Goal: Task Accomplishment & Management: Manage account settings

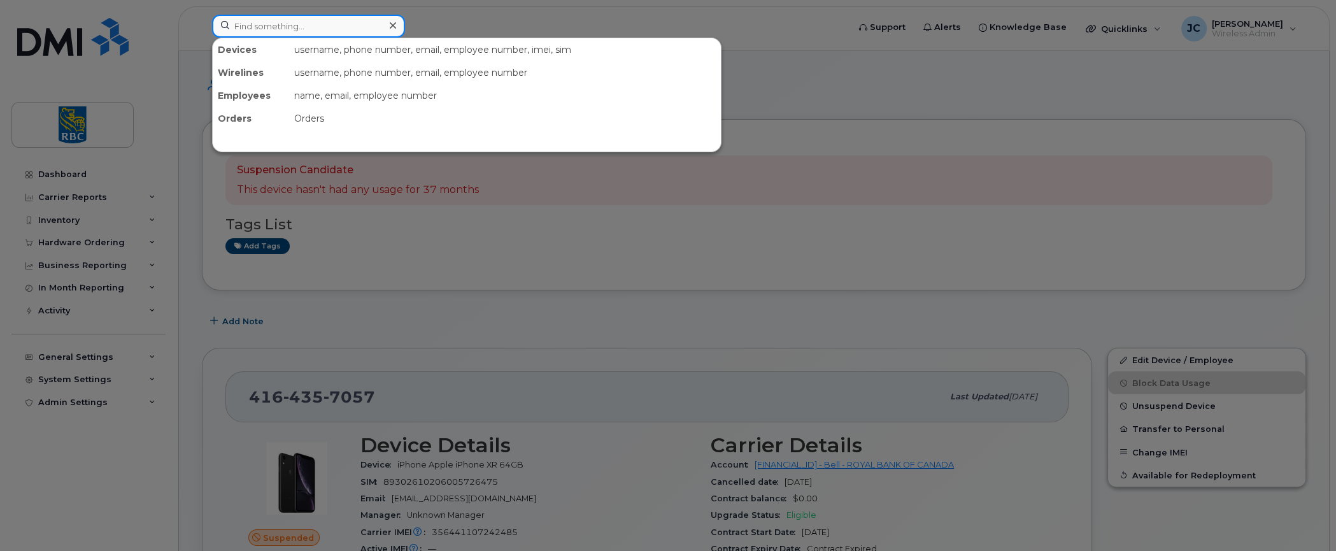
click at [279, 25] on input at bounding box center [308, 26] width 193 height 23
paste input "4162549991"
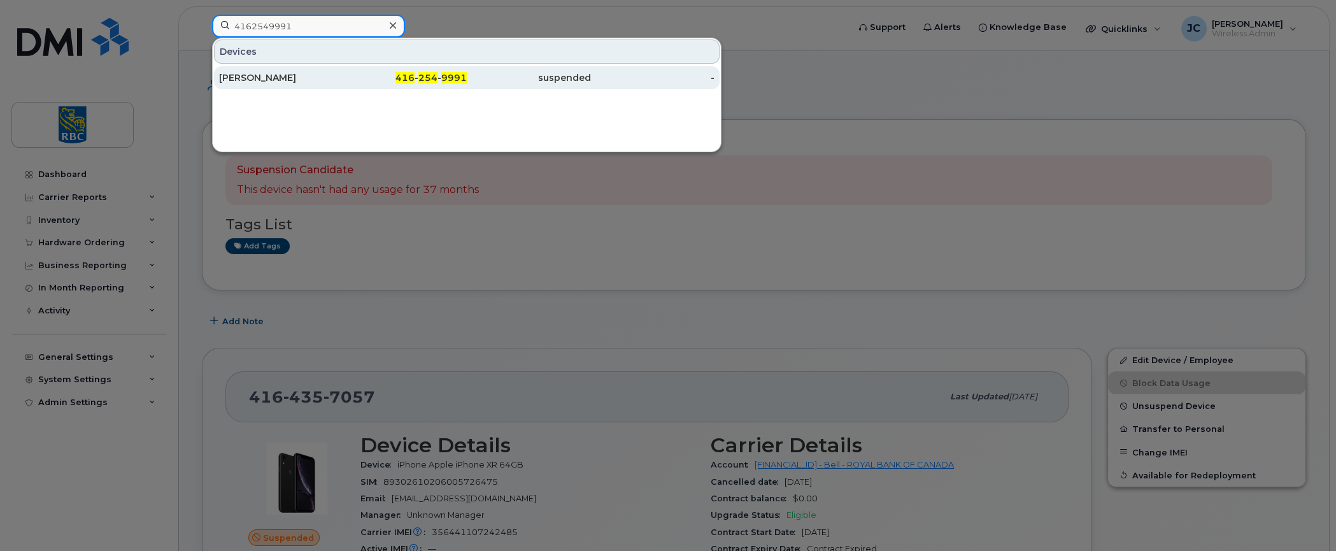
type input "4162549991"
click at [260, 71] on div "[PERSON_NAME]" at bounding box center [281, 77] width 124 height 13
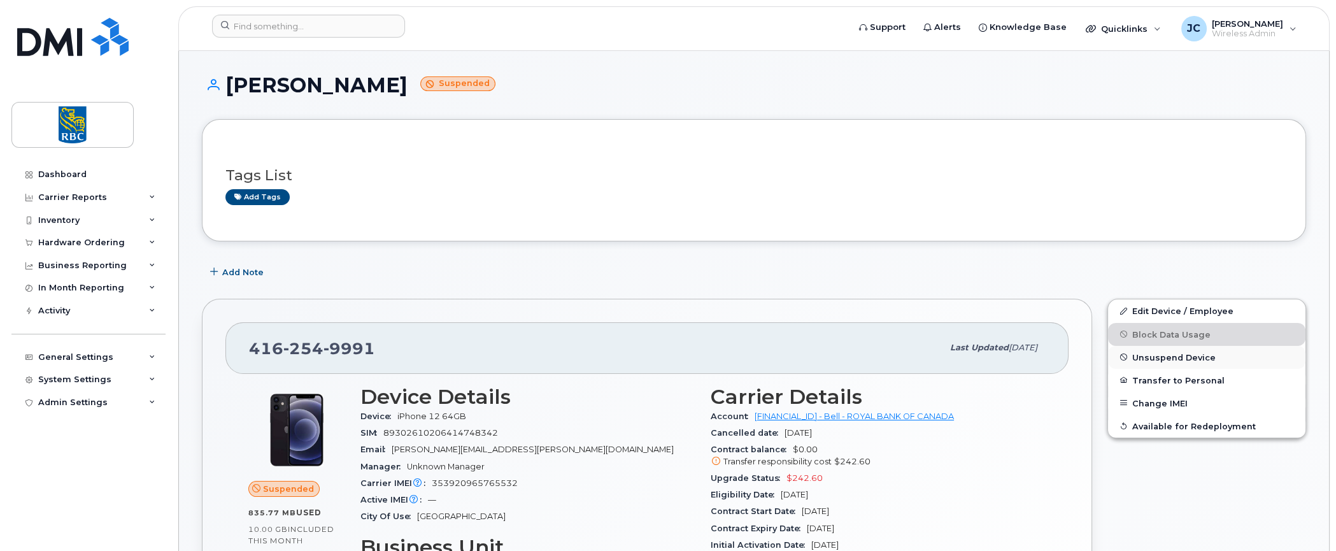
click at [1174, 352] on span "Unsuspend Device" at bounding box center [1173, 357] width 83 height 10
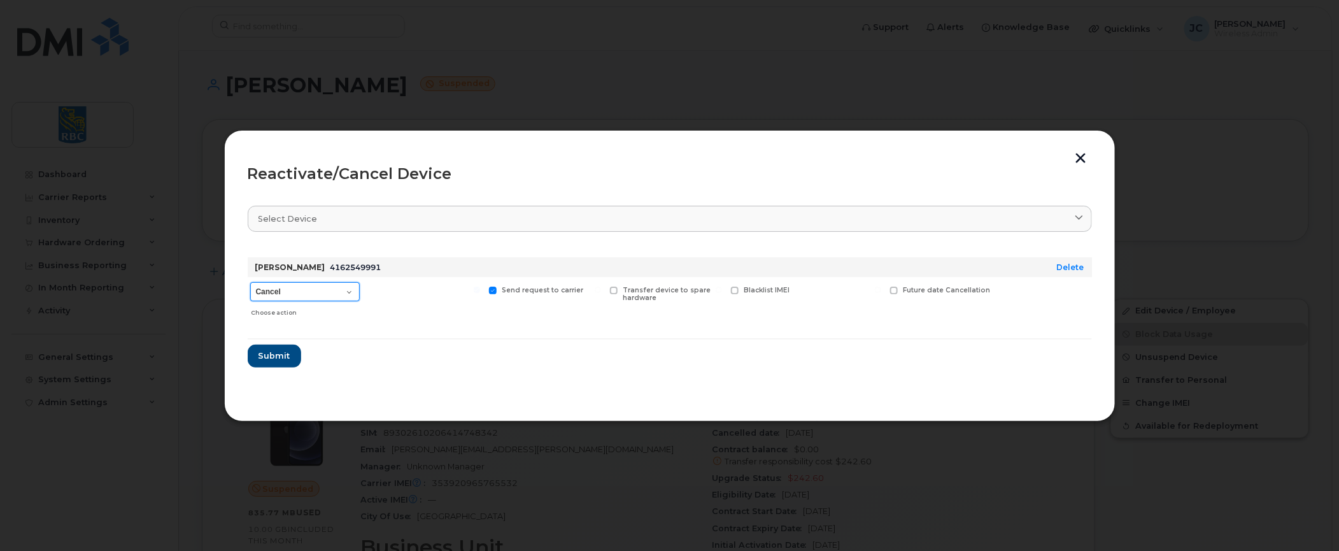
click at [350, 292] on select "Cancel Suspend - Extend Suspension Reactivate" at bounding box center [305, 291] width 110 height 19
select select "[object Object]"
click at [250, 282] on select "Cancel Suspend - Extend Suspension Reactivate" at bounding box center [305, 291] width 110 height 19
click at [280, 350] on span "Submit" at bounding box center [274, 356] width 32 height 12
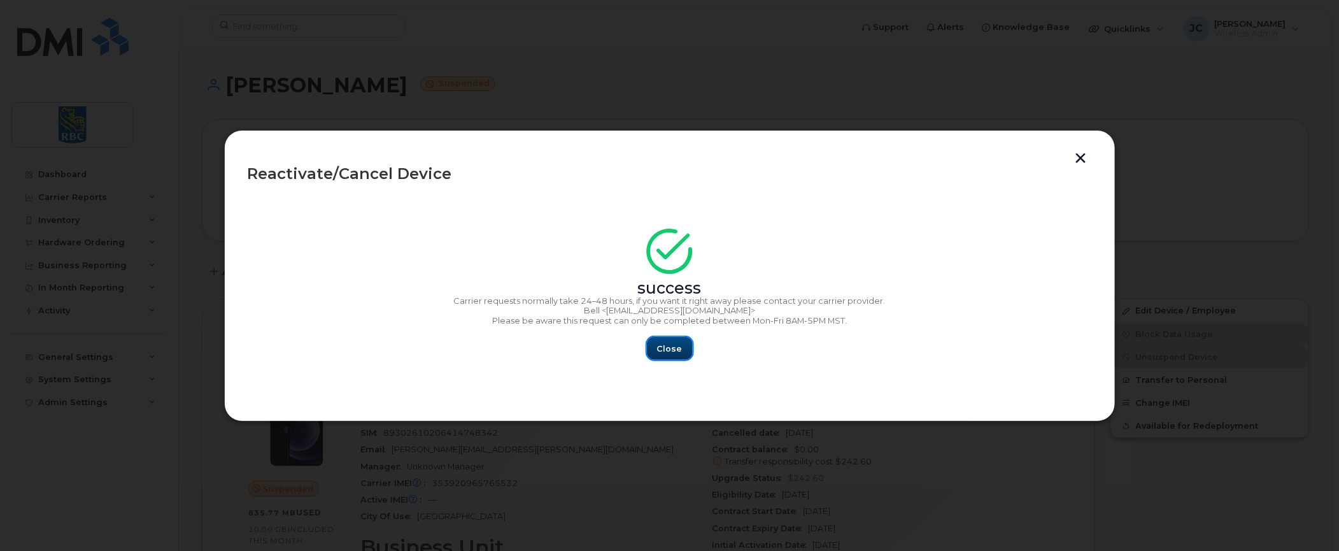
click at [664, 347] on span "Close" at bounding box center [669, 349] width 25 height 12
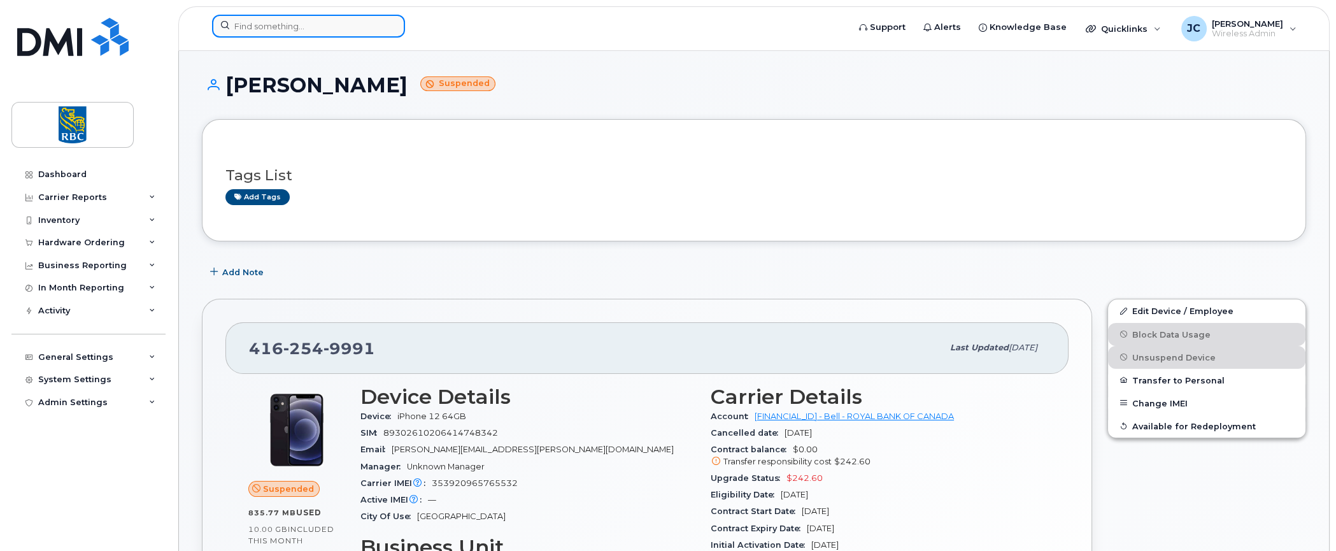
click at [295, 24] on input at bounding box center [308, 26] width 193 height 23
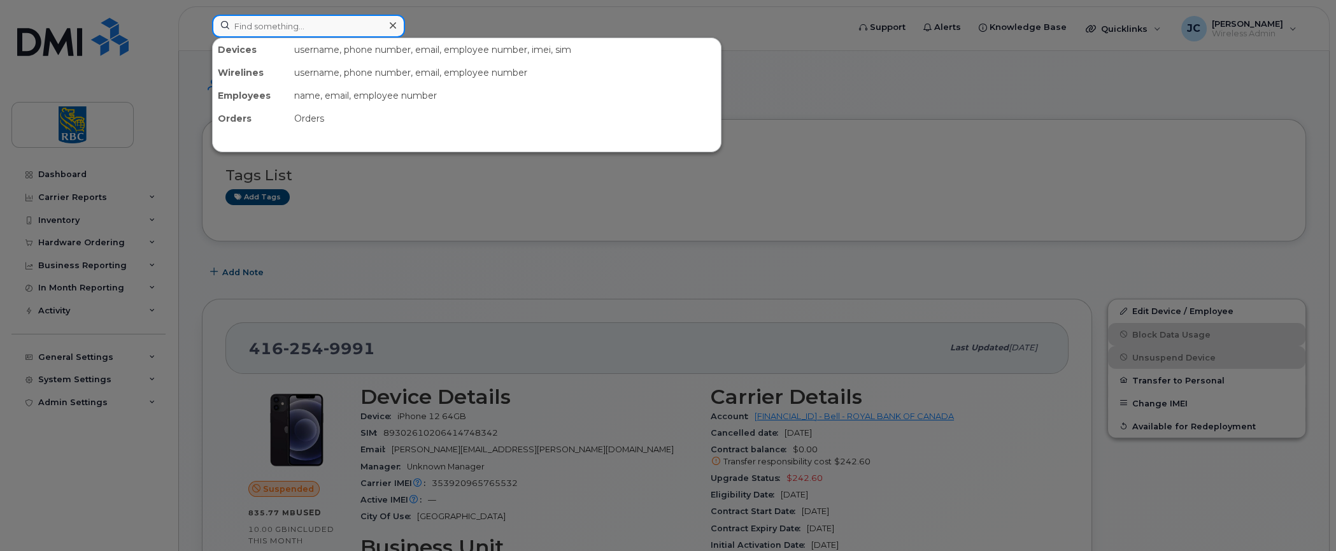
paste input "4162549991"
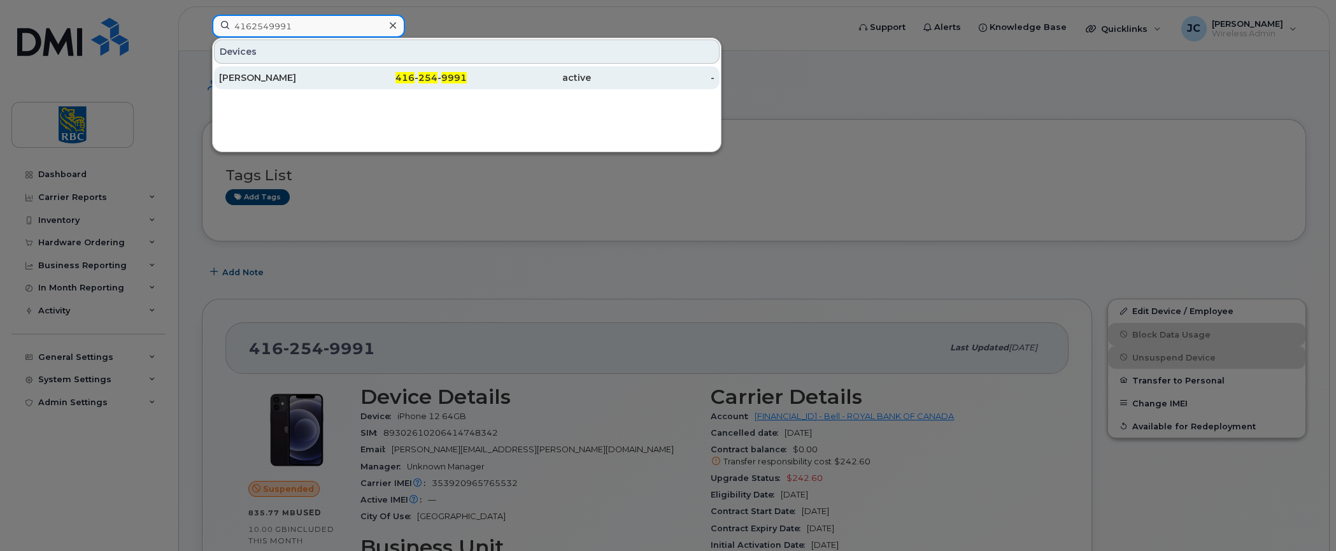
type input "4162549991"
click at [259, 73] on div "[PERSON_NAME]" at bounding box center [281, 77] width 124 height 13
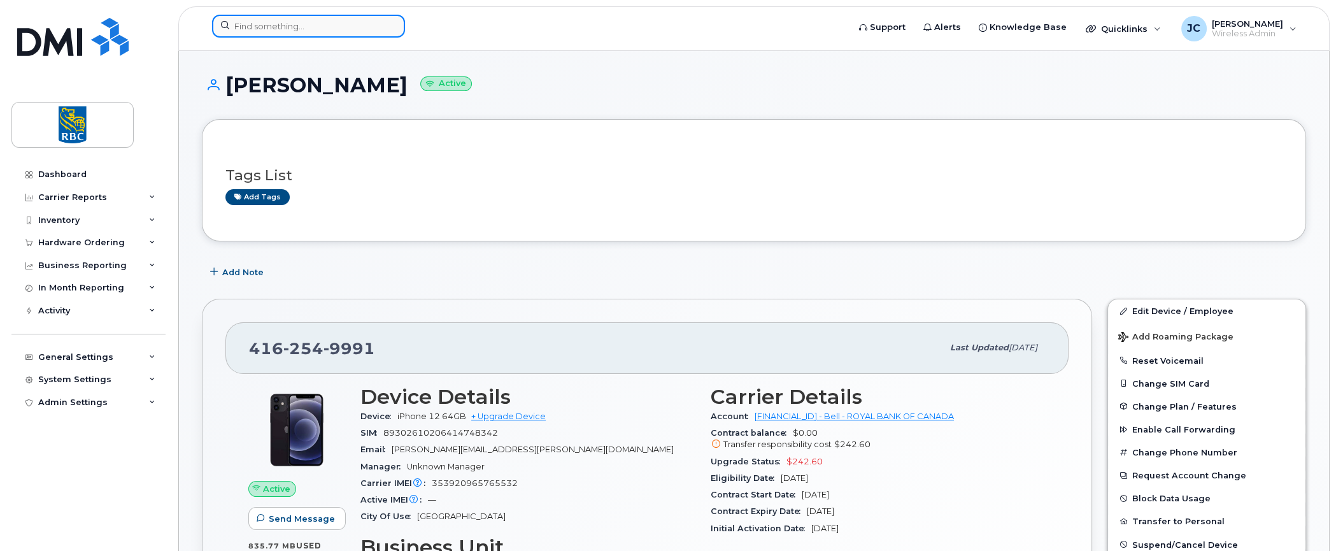
click at [278, 22] on input at bounding box center [308, 26] width 193 height 23
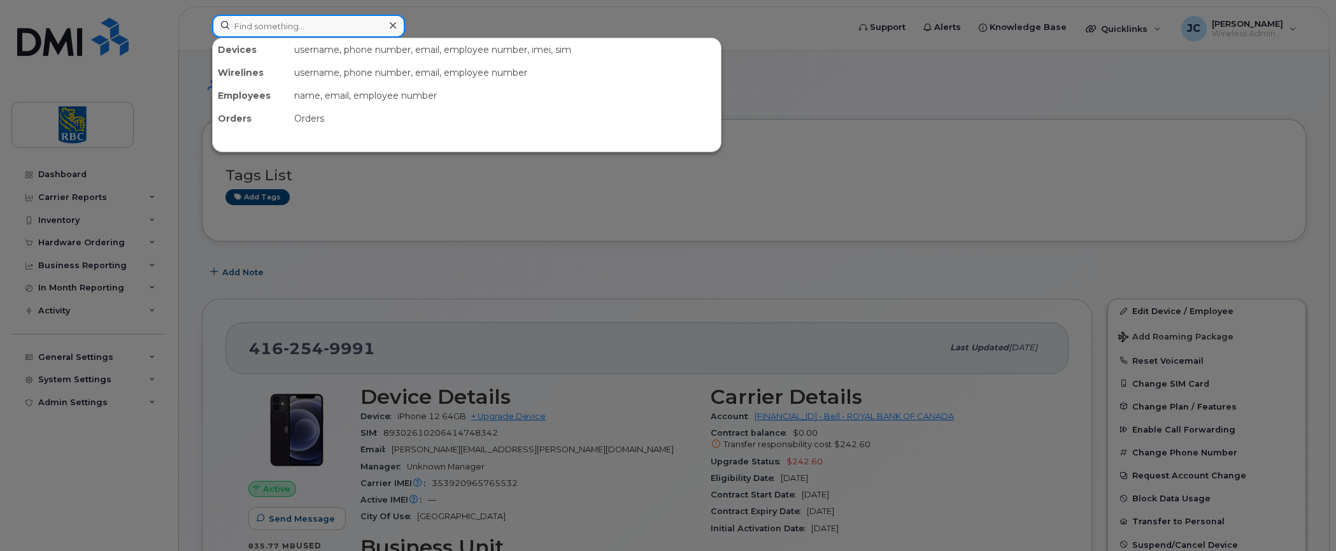
paste input "4162549991"
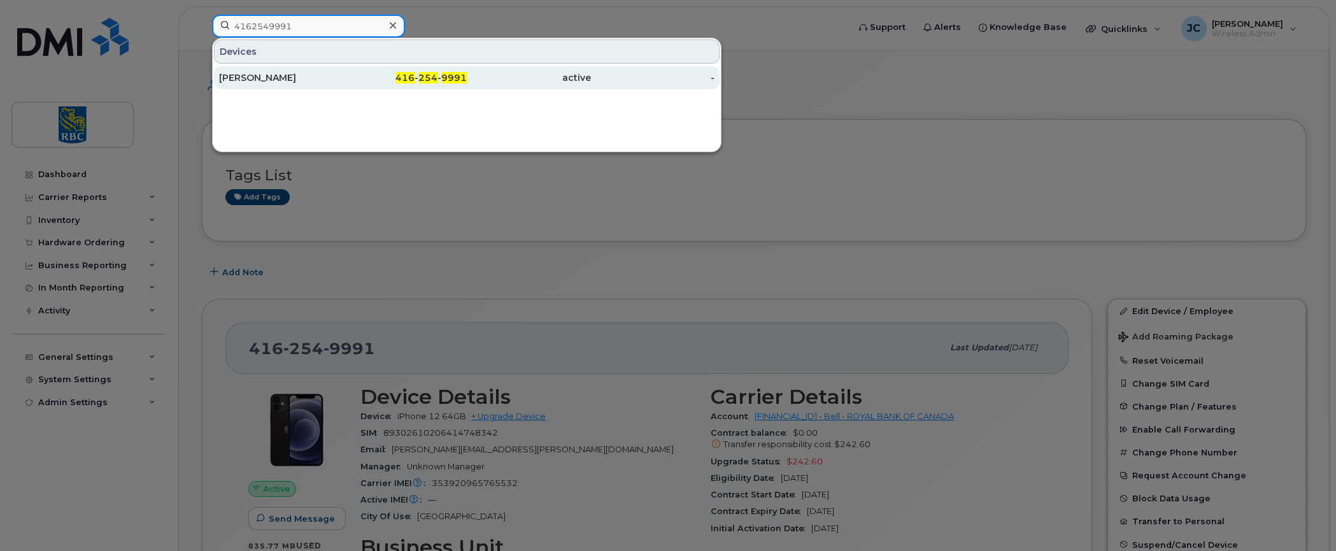
type input "4162549991"
click at [262, 71] on div "[PERSON_NAME]" at bounding box center [281, 77] width 124 height 13
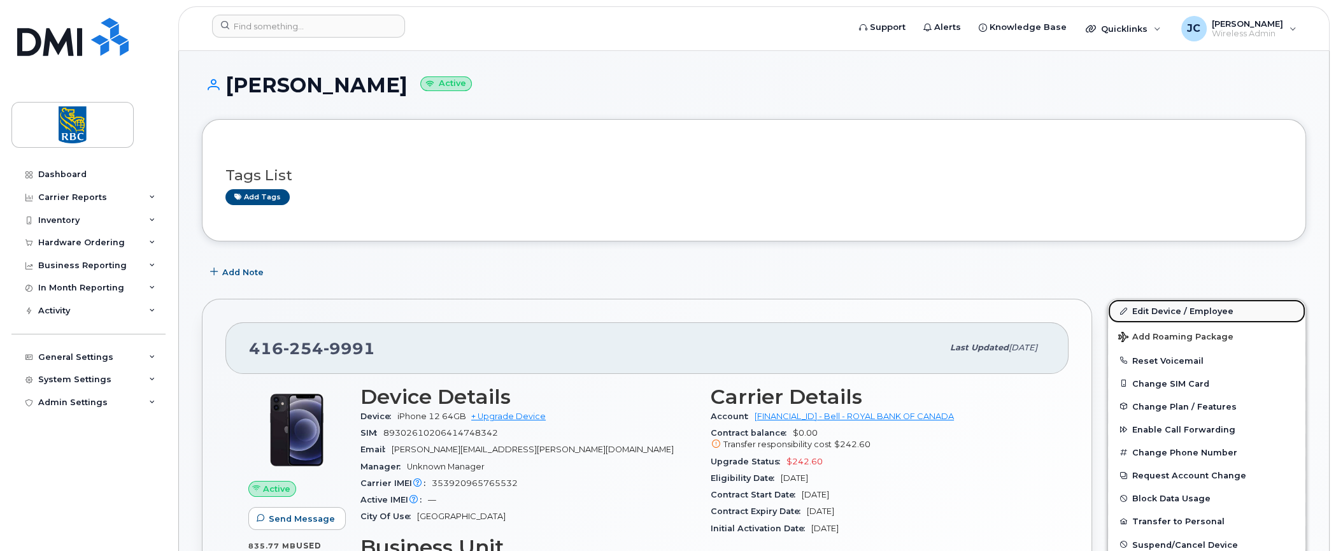
click at [1169, 305] on link "Edit Device / Employee" at bounding box center [1206, 310] width 197 height 23
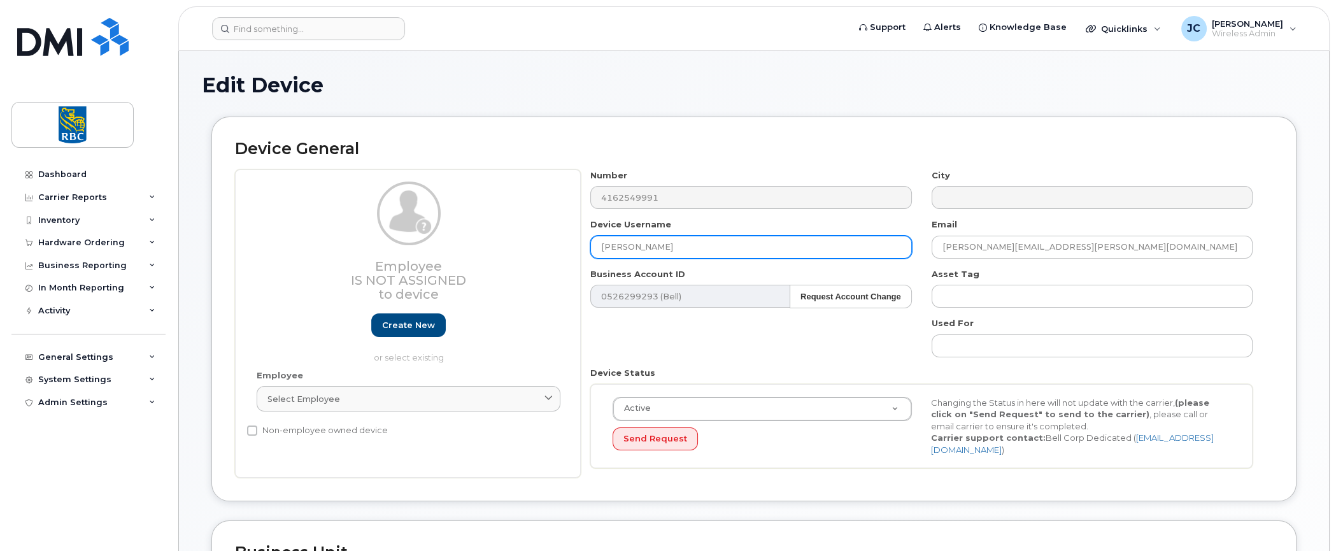
drag, startPoint x: 685, startPoint y: 245, endPoint x: 421, endPoint y: 250, distance: 263.7
click at [421, 250] on div "Employee Is not assigned to device Create new or select existing Employee Selec…" at bounding box center [754, 323] width 1038 height 309
paste input "[PERSON_NAME]"
type input "[PERSON_NAME]"
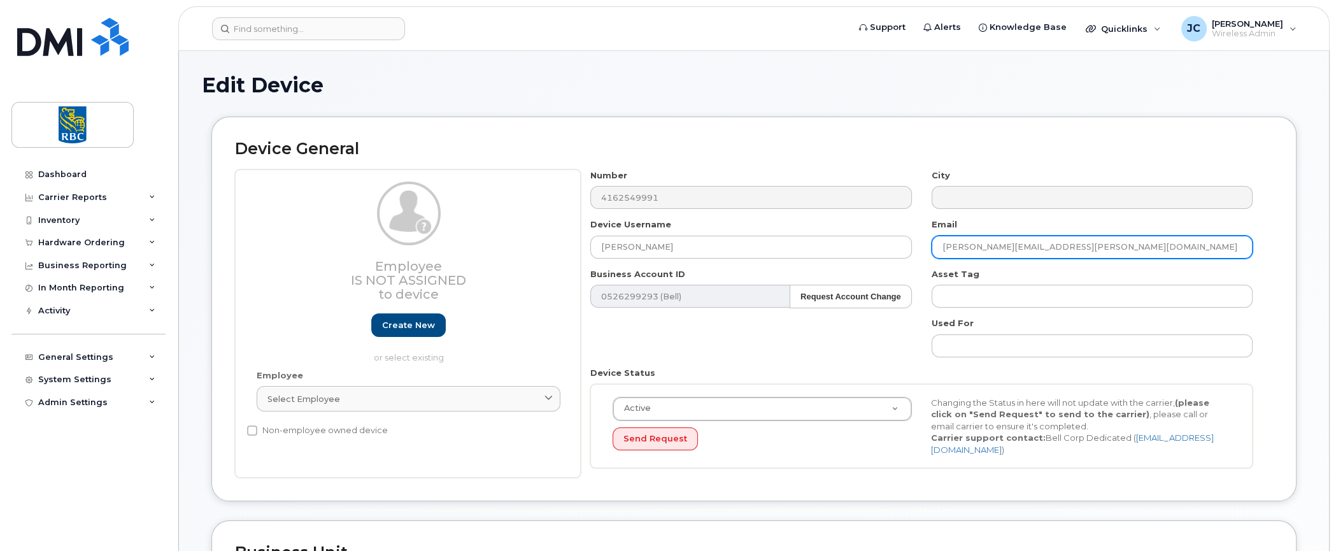
drag, startPoint x: 1065, startPoint y: 242, endPoint x: 889, endPoint y: 232, distance: 176.0
click at [889, 232] on div "Number 4162549991 City Device Username [PERSON_NAME] Email [PERSON_NAME][EMAIL_…" at bounding box center [922, 323] width 682 height 309
paste input "vasilikibessy.[PERSON_NAME]"
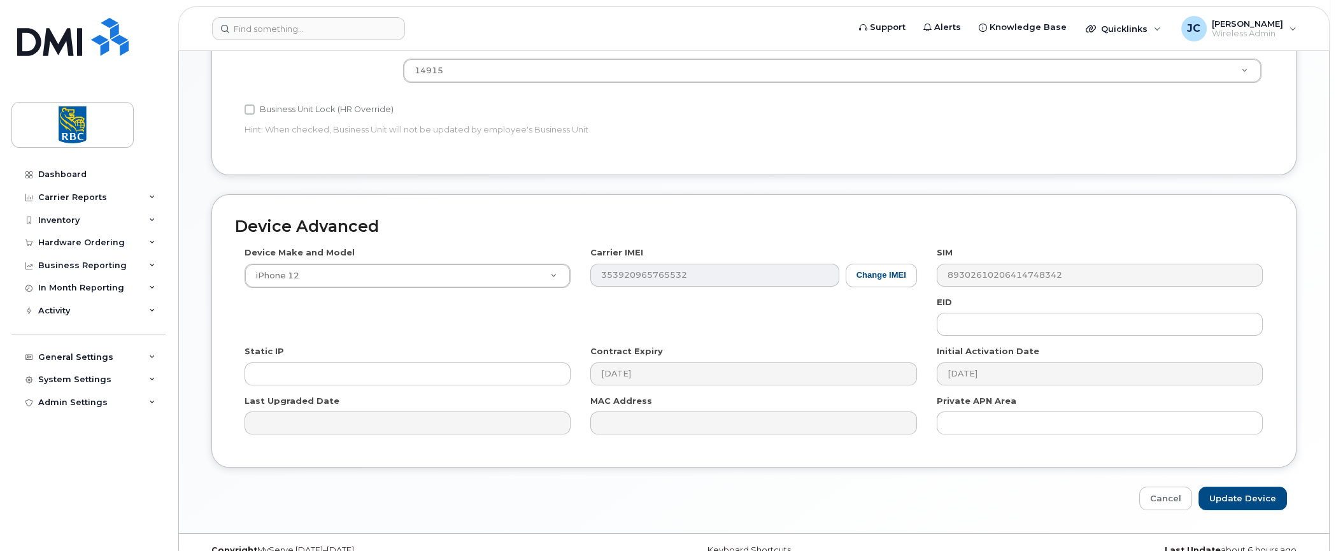
scroll to position [565, 0]
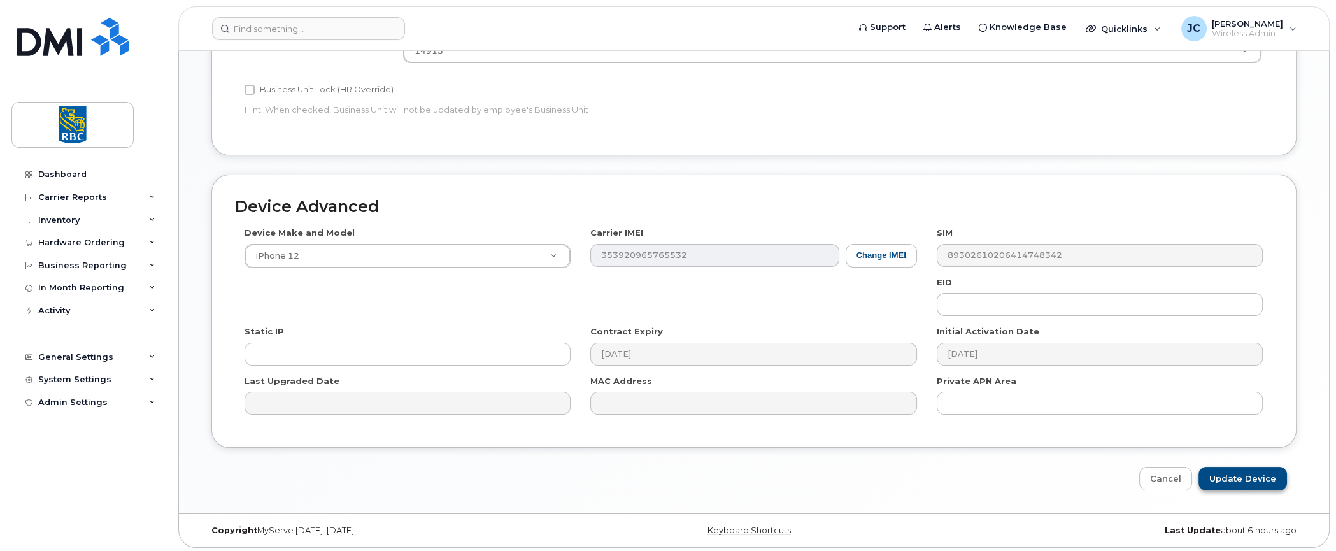
type input "[EMAIL_ADDRESS][PERSON_NAME][DOMAIN_NAME]"
click at [1233, 473] on input "Update Device" at bounding box center [1242, 479] width 89 height 24
type input "Saving..."
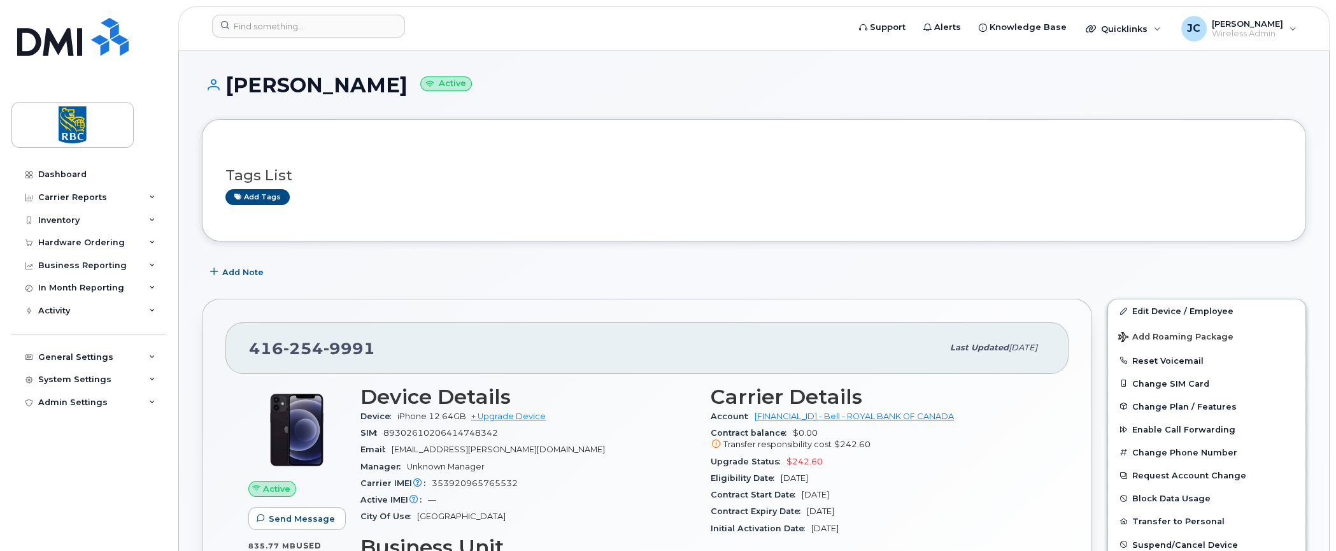
drag, startPoint x: 383, startPoint y: 86, endPoint x: 194, endPoint y: 104, distance: 190.6
copy h1 "[PERSON_NAME]"
drag, startPoint x: 508, startPoint y: 450, endPoint x: 392, endPoint y: 451, distance: 115.9
click at [392, 451] on div "Email vasilikibessy.lenis@rbc.com" at bounding box center [527, 449] width 335 height 17
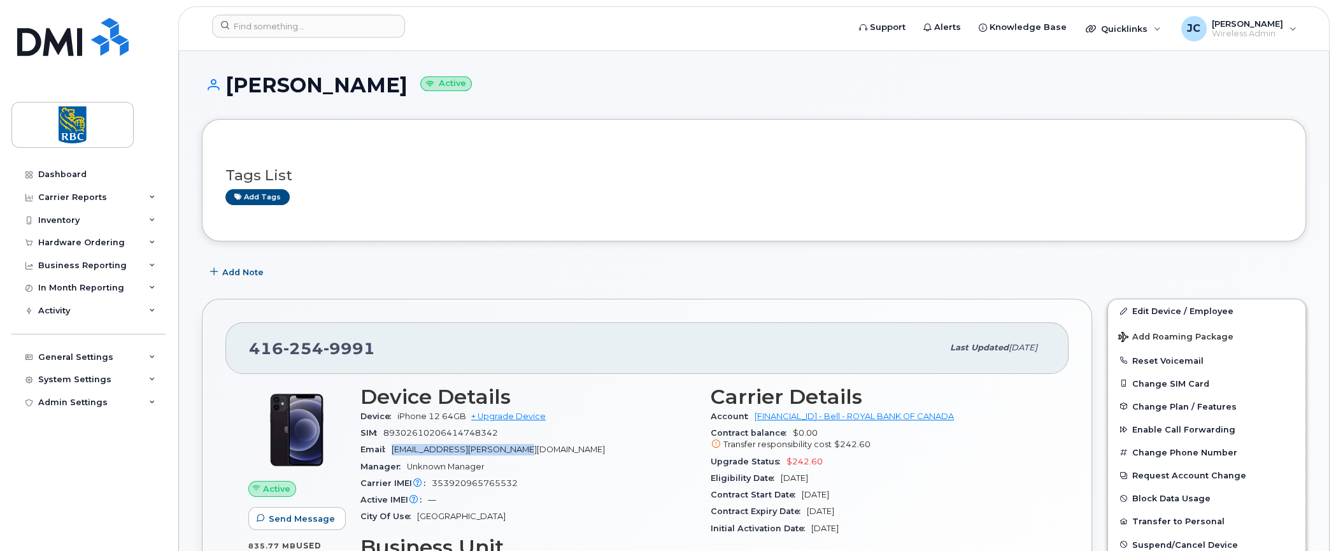
copy span "[EMAIL_ADDRESS][PERSON_NAME][DOMAIN_NAME]"
